Goal: Check status

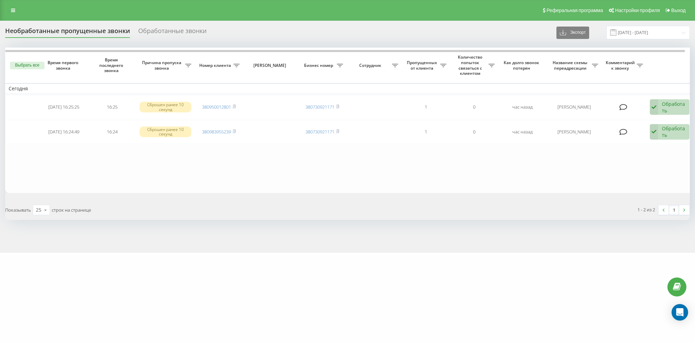
click at [159, 30] on div "Обработанные звонки" at bounding box center [172, 32] width 68 height 11
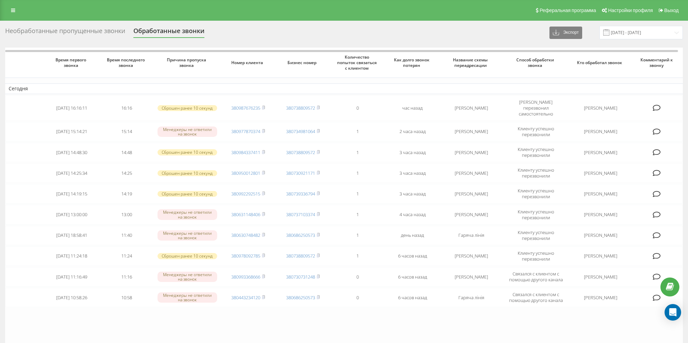
click at [90, 29] on div "Необработанные пропущенные звонки" at bounding box center [65, 32] width 120 height 11
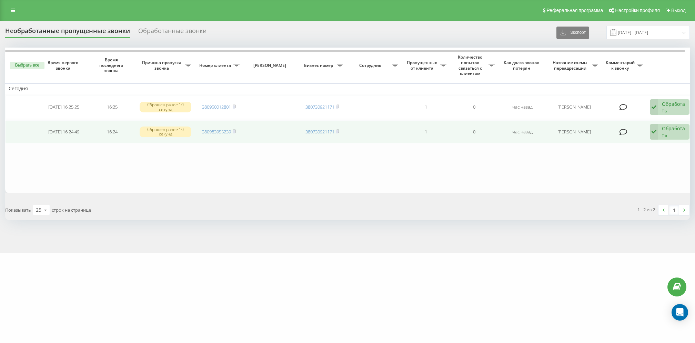
click at [237, 130] on td "380983955239" at bounding box center [219, 131] width 48 height 23
click at [236, 130] on icon at bounding box center [234, 131] width 3 height 4
click at [235, 130] on rect at bounding box center [234, 131] width 2 height 3
